Goal: Find specific page/section

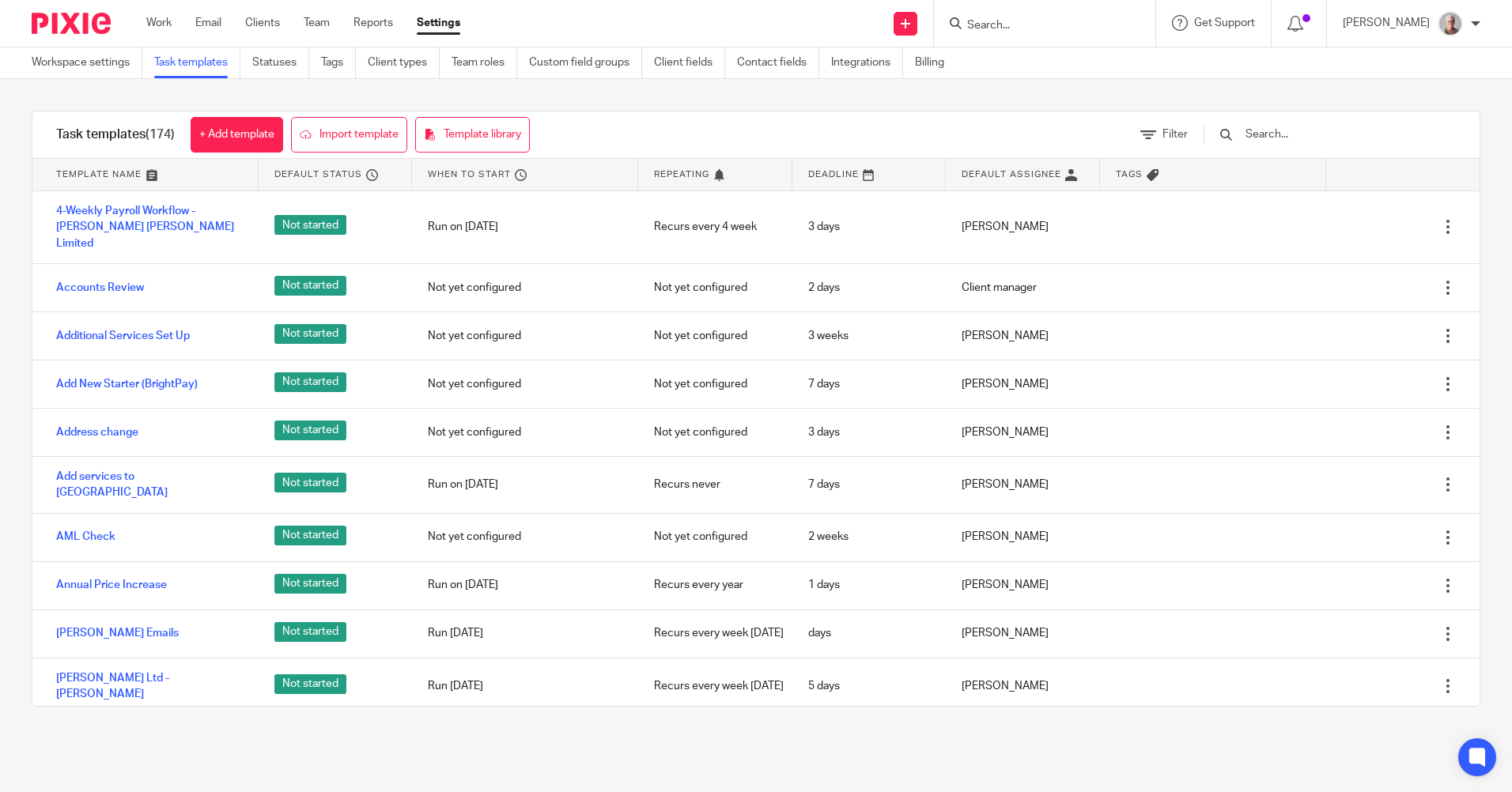
click at [1013, 20] on input "Search" at bounding box center [1036, 26] width 143 height 14
type input "chelmer"
click at [1056, 62] on link at bounding box center [1097, 68] width 268 height 37
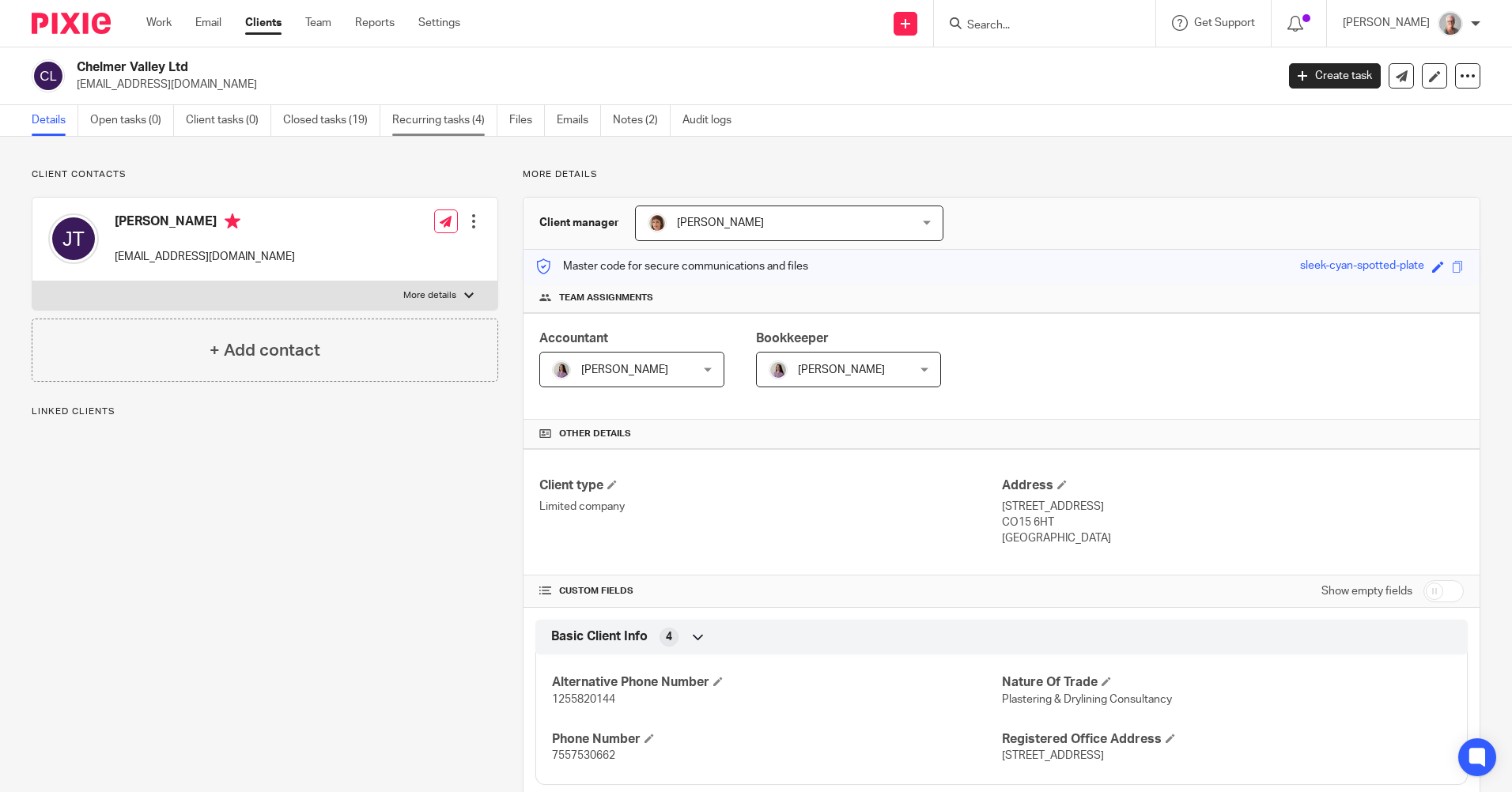
click at [442, 125] on link "Recurring tasks (4)" at bounding box center [445, 120] width 105 height 31
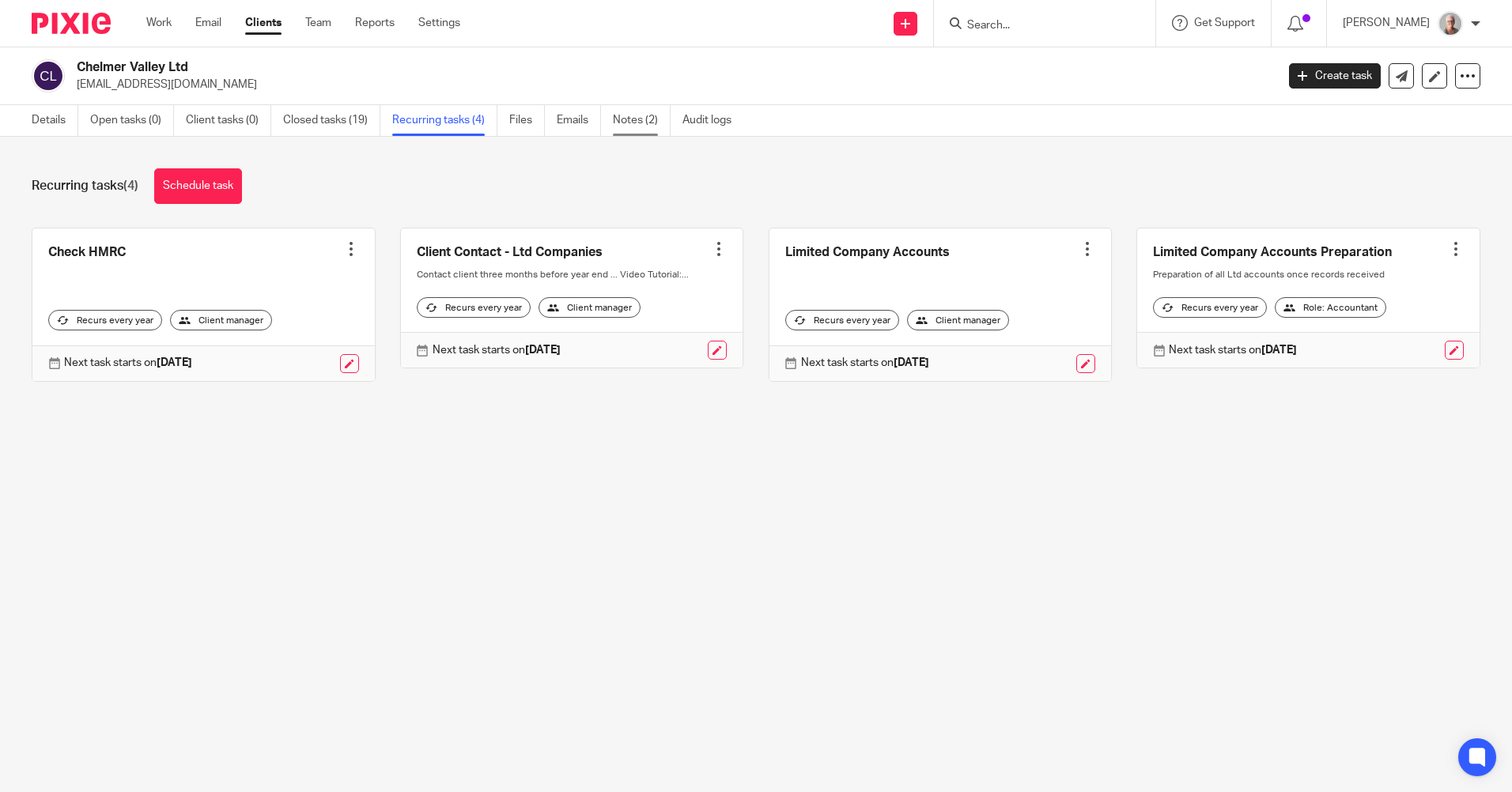
click at [647, 124] on link "Notes (2)" at bounding box center [642, 120] width 58 height 31
